Goal: Task Accomplishment & Management: Use online tool/utility

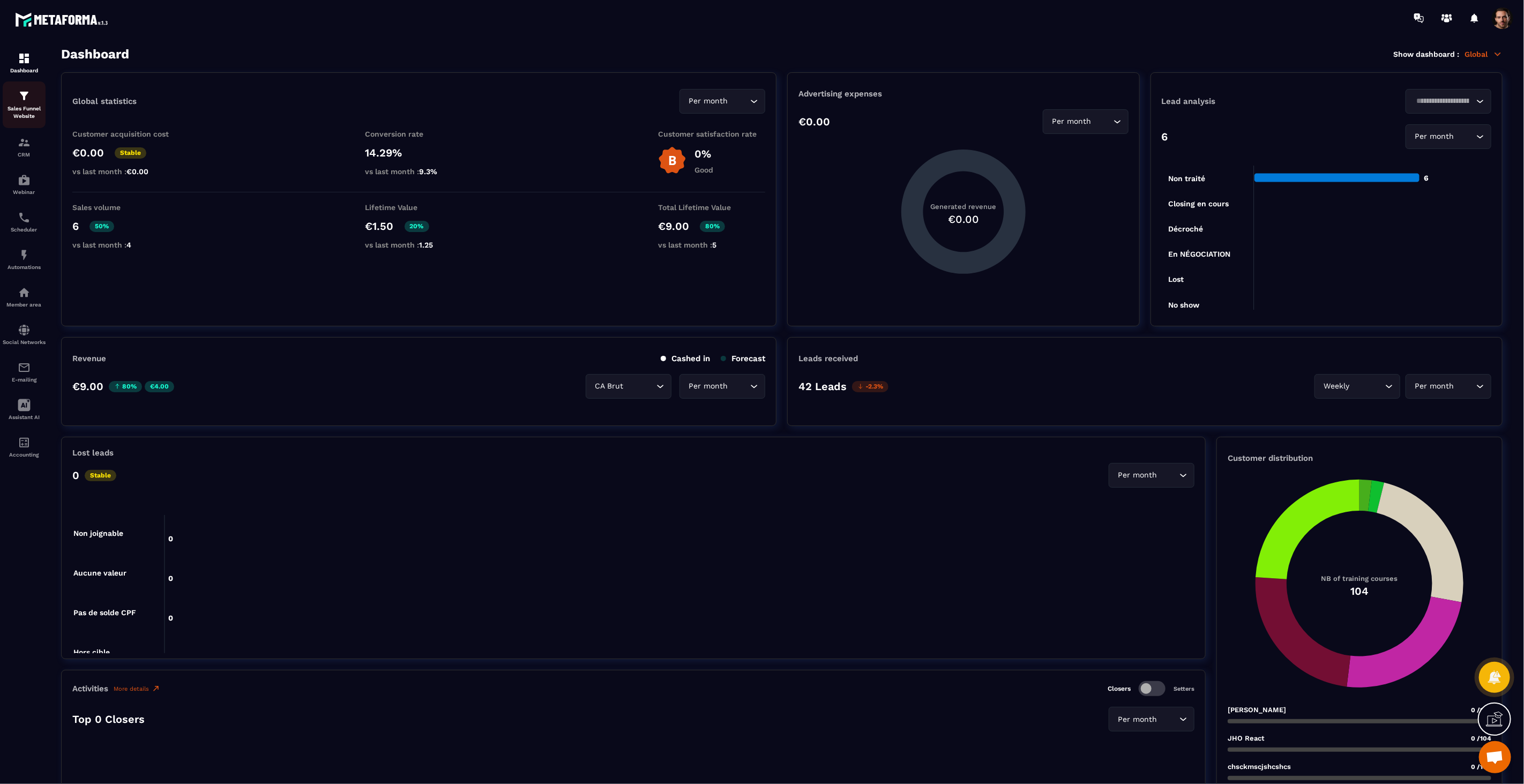
click at [31, 94] on div "Sales Funnel Website" at bounding box center [24, 105] width 43 height 30
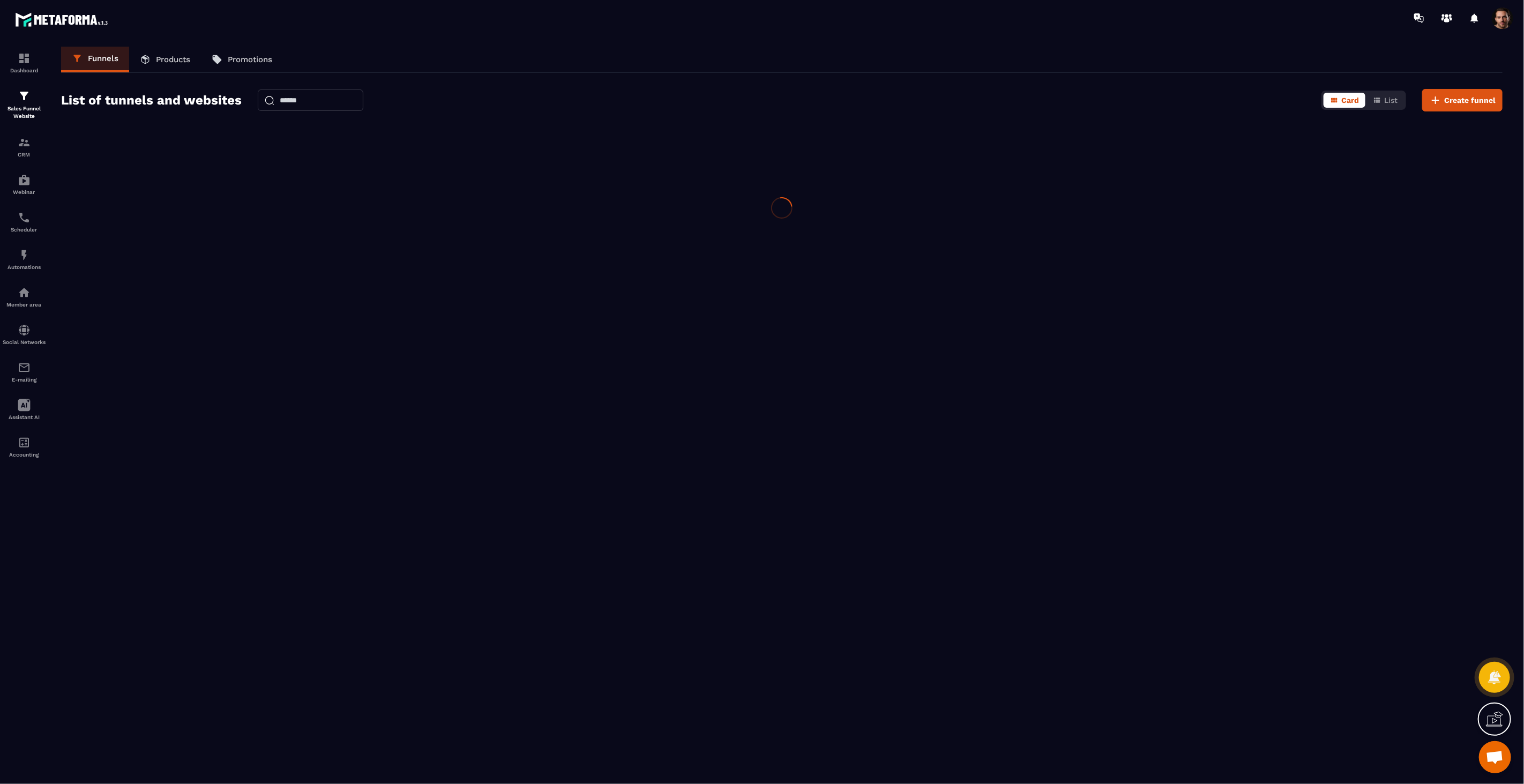
click at [31, 94] on div "Sales Funnel Website" at bounding box center [24, 105] width 43 height 30
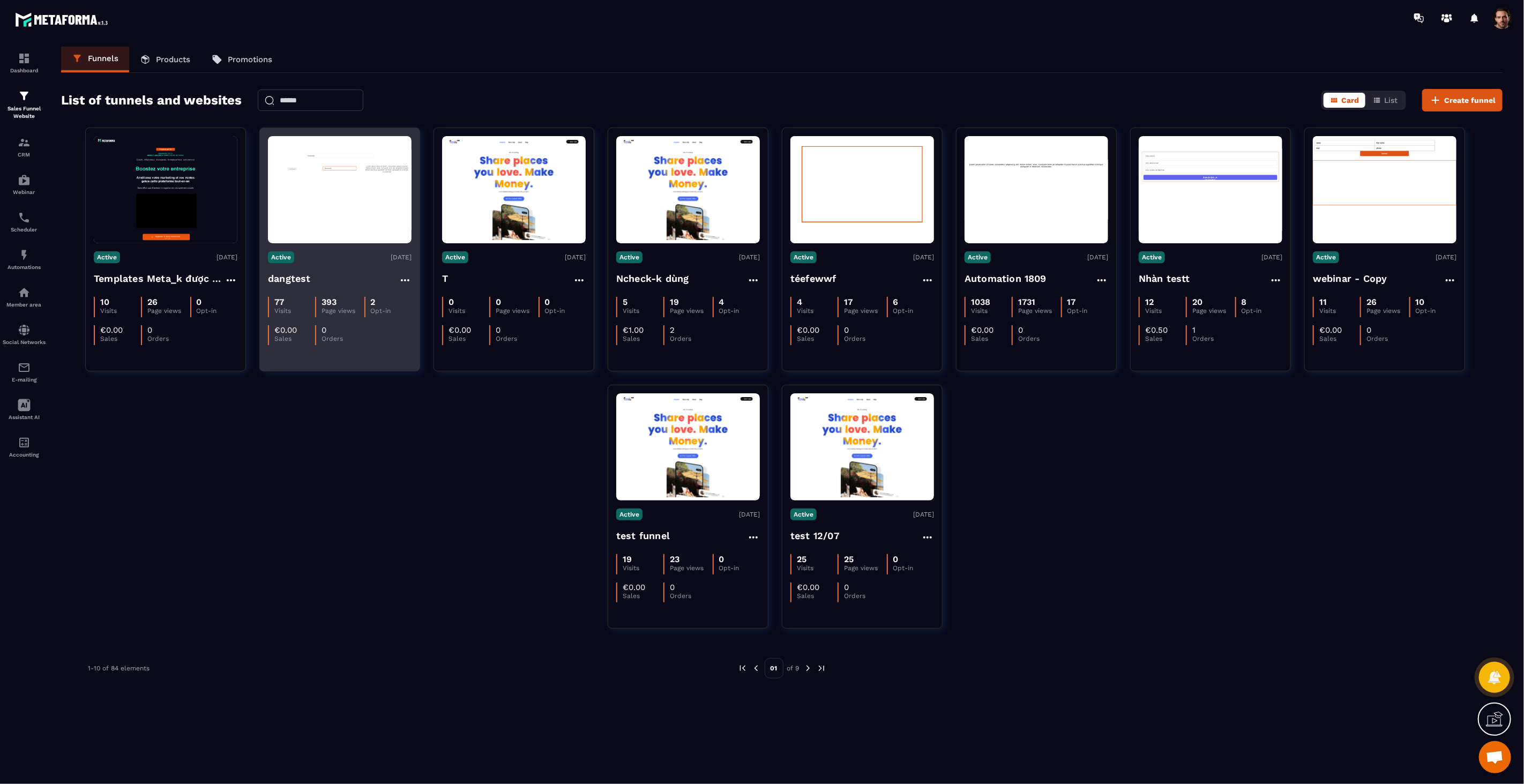
click at [329, 185] on figure at bounding box center [340, 189] width 144 height 107
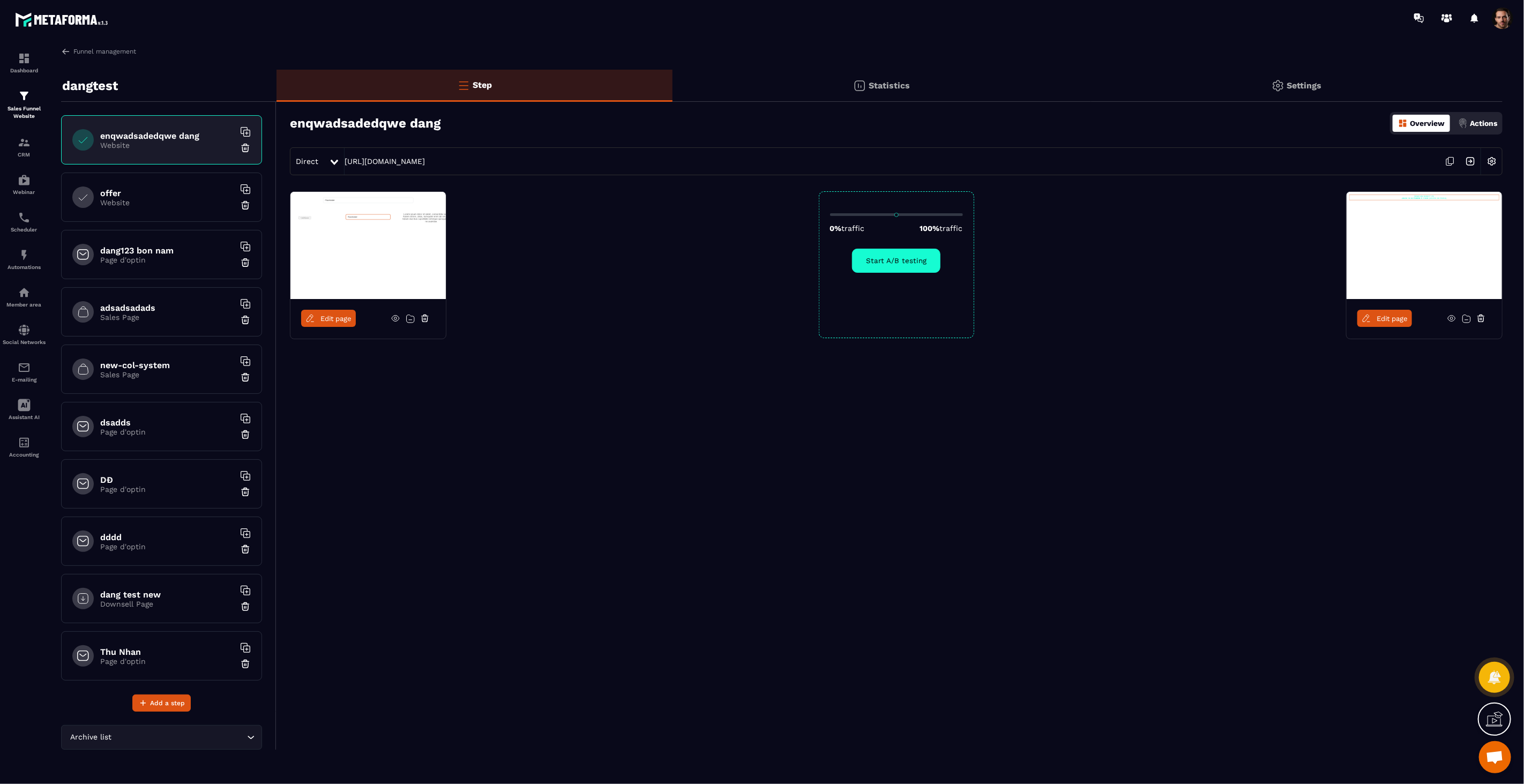
click at [200, 182] on div "offer Website" at bounding box center [161, 197] width 201 height 49
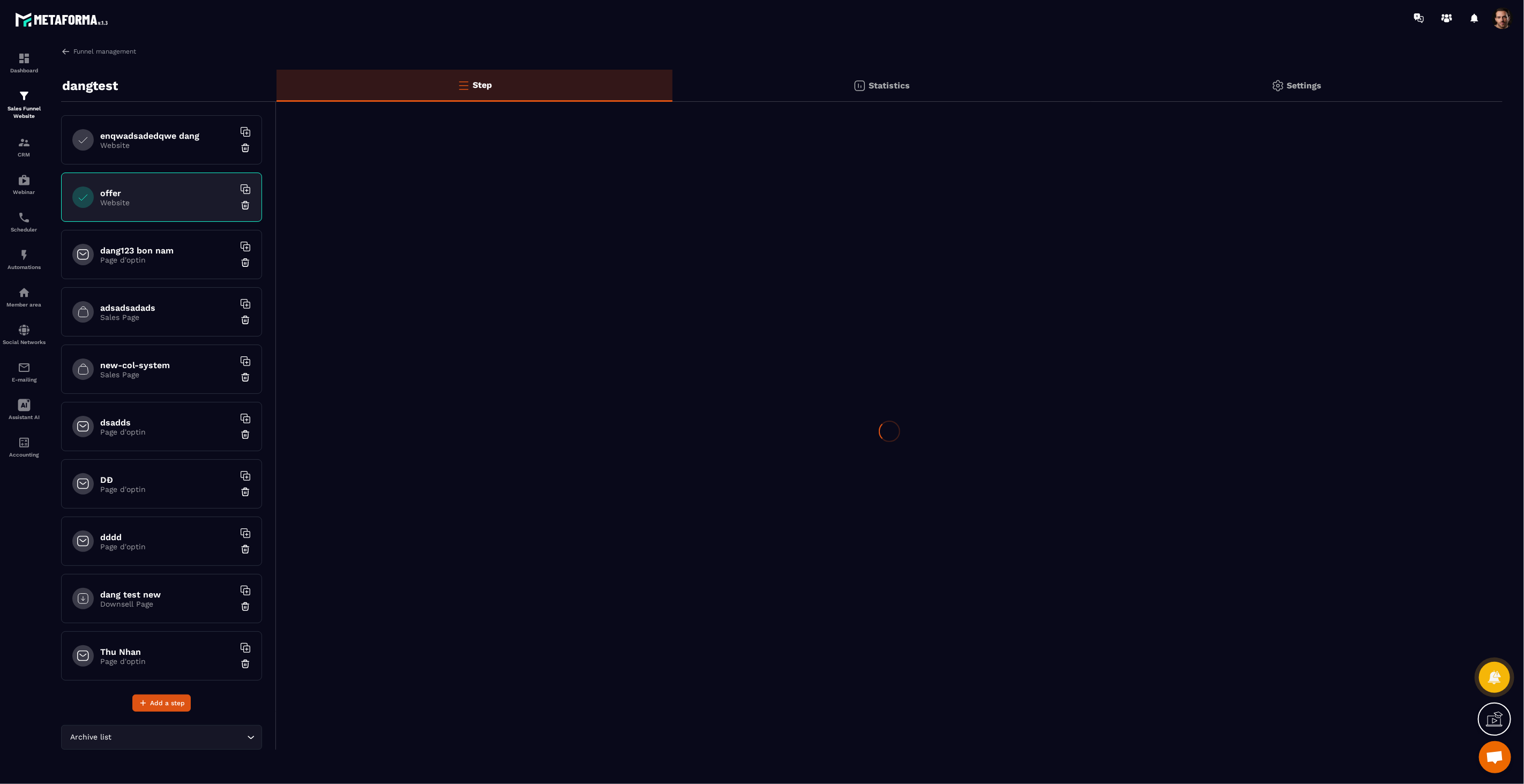
click at [140, 154] on div "enqwadsadedqwe dang Website" at bounding box center [161, 140] width 201 height 49
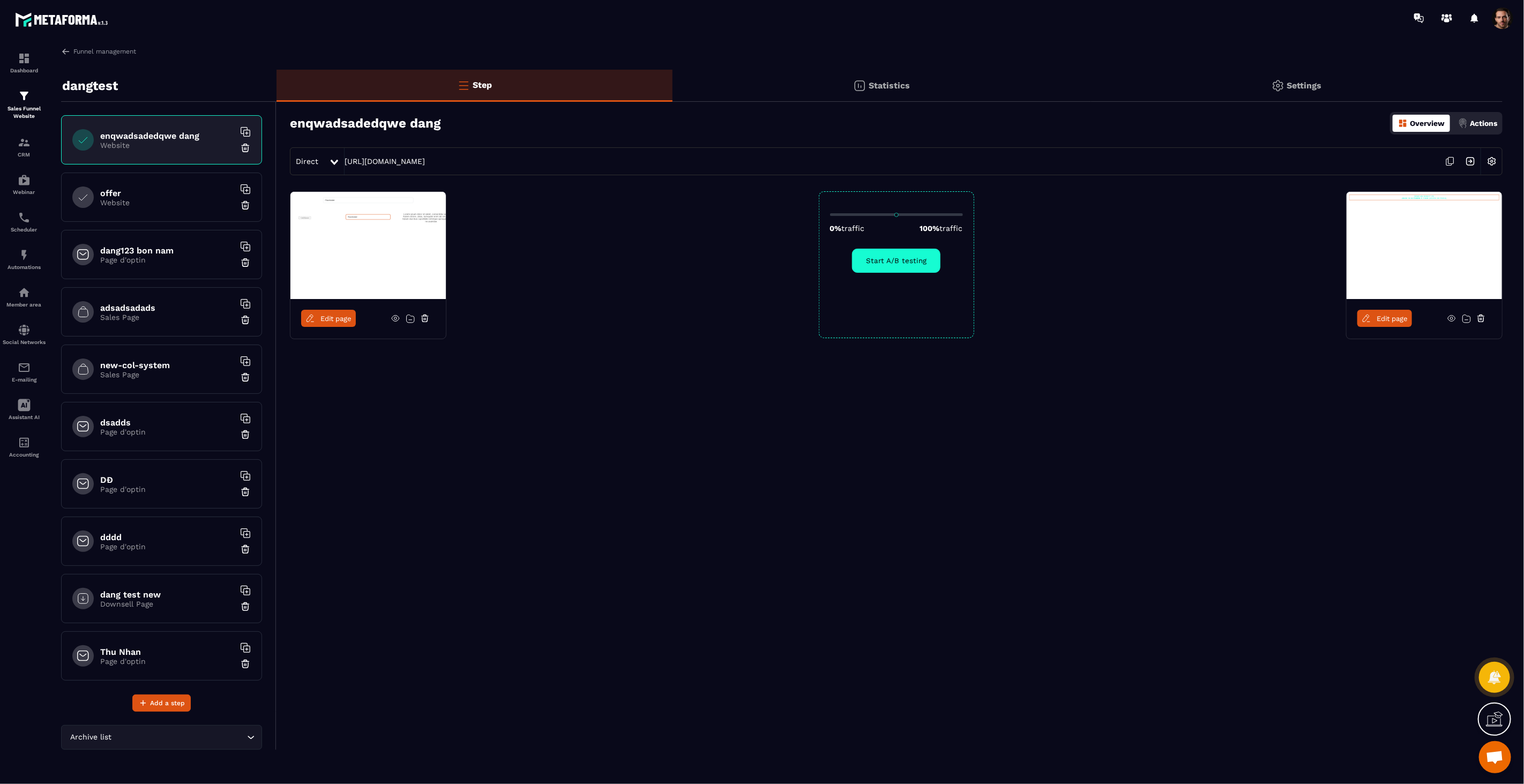
click at [169, 144] on p "Website" at bounding box center [167, 145] width 134 height 8
click at [1457, 159] on icon at bounding box center [1449, 161] width 20 height 20
click at [1467, 159] on img at bounding box center [1470, 161] width 20 height 20
